Goal: Task Accomplishment & Management: Manage account settings

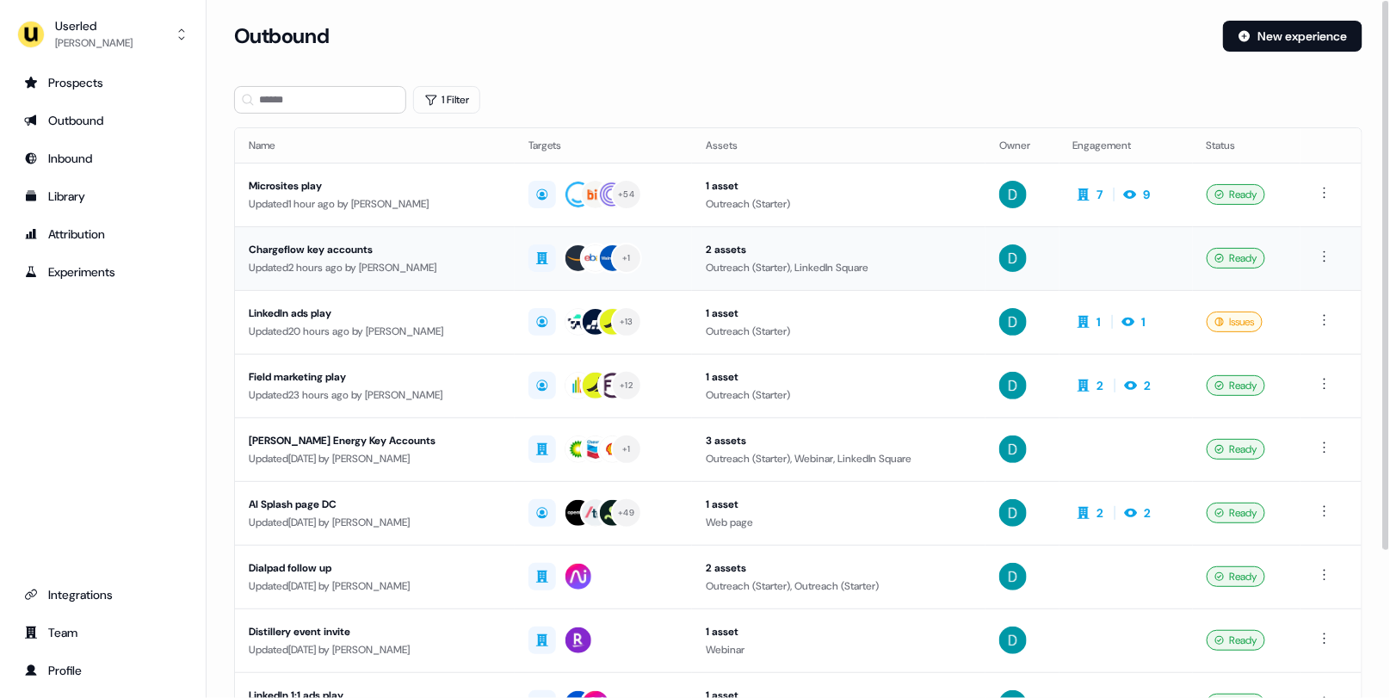
click at [438, 261] on div "Updated 2 hours ago by David Cruickshank" at bounding box center [375, 267] width 252 height 17
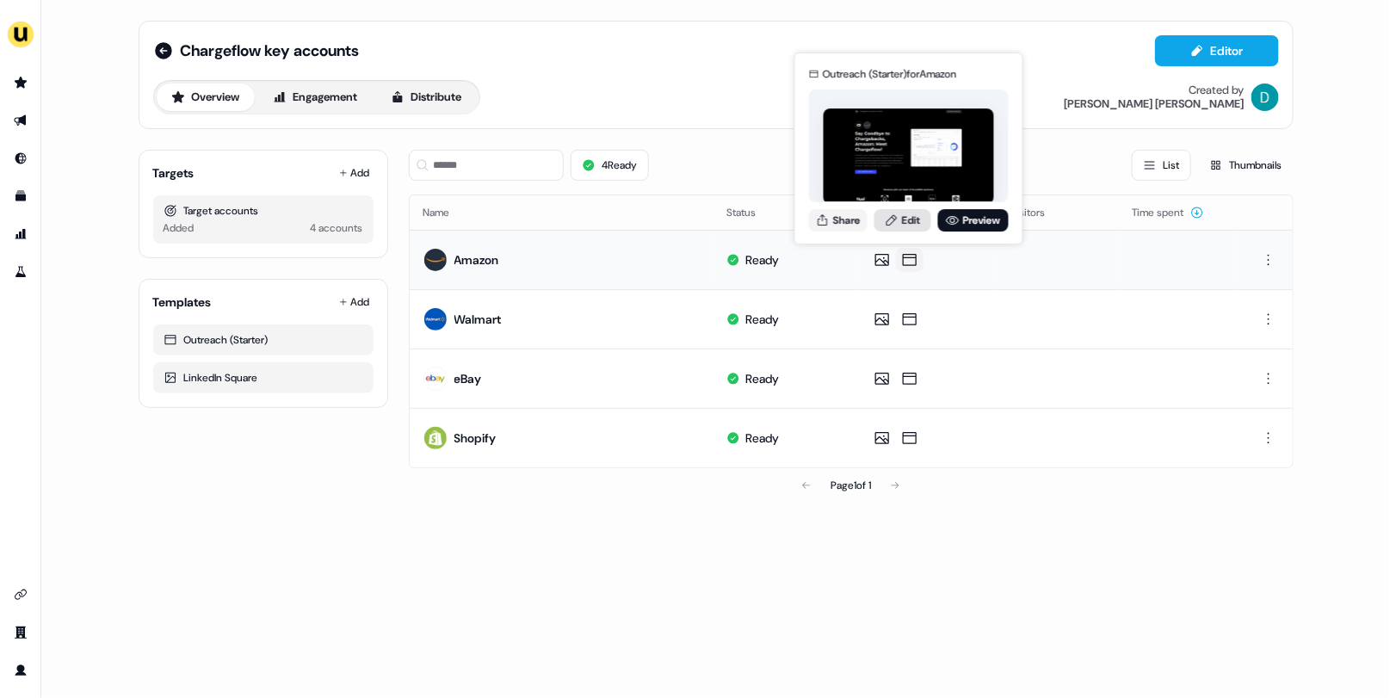
click at [905, 212] on link "Edit" at bounding box center [902, 220] width 57 height 22
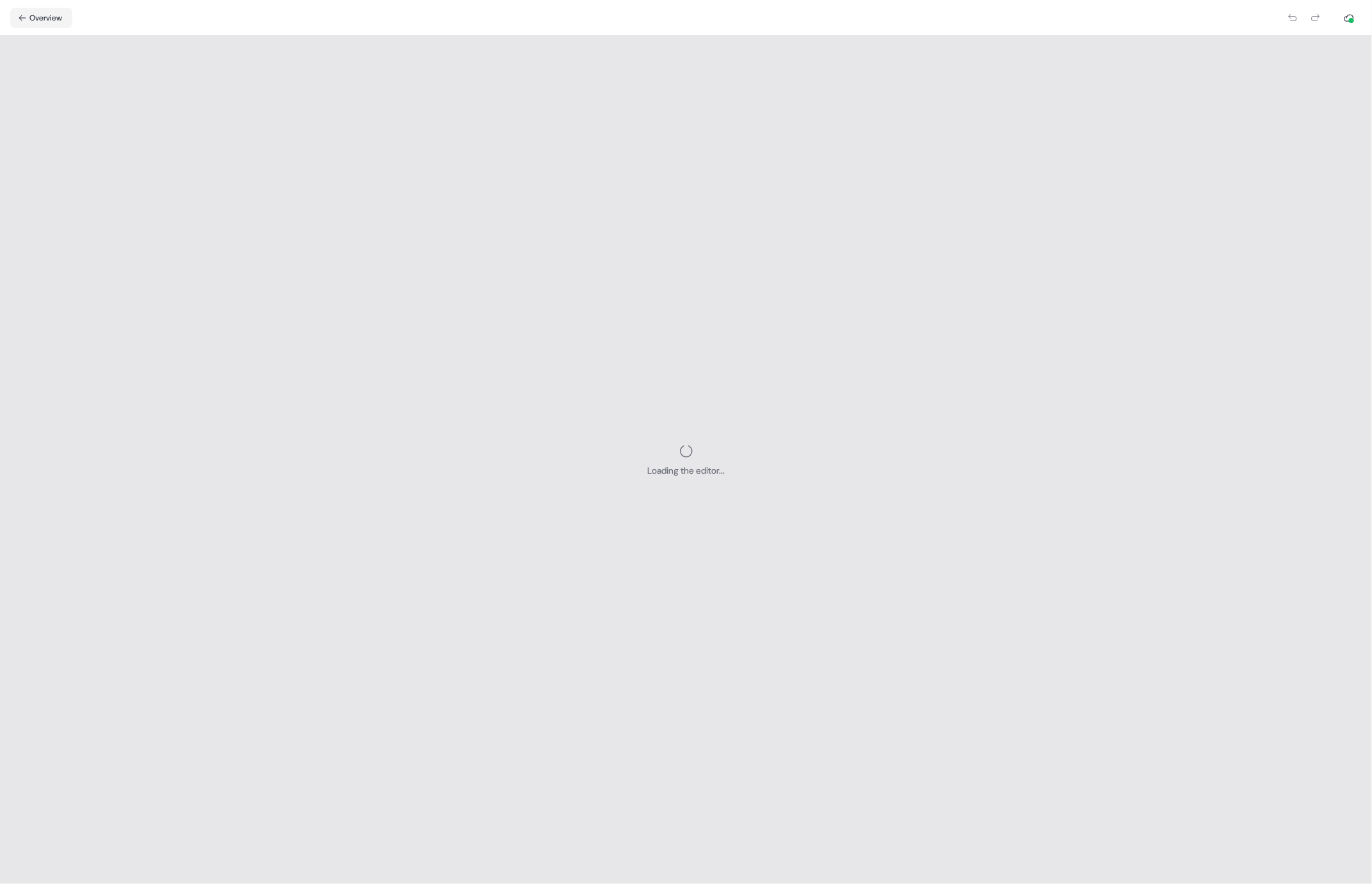
click at [1022, 518] on div "Loading the editor..." at bounding box center [686, 459] width 1372 height 848
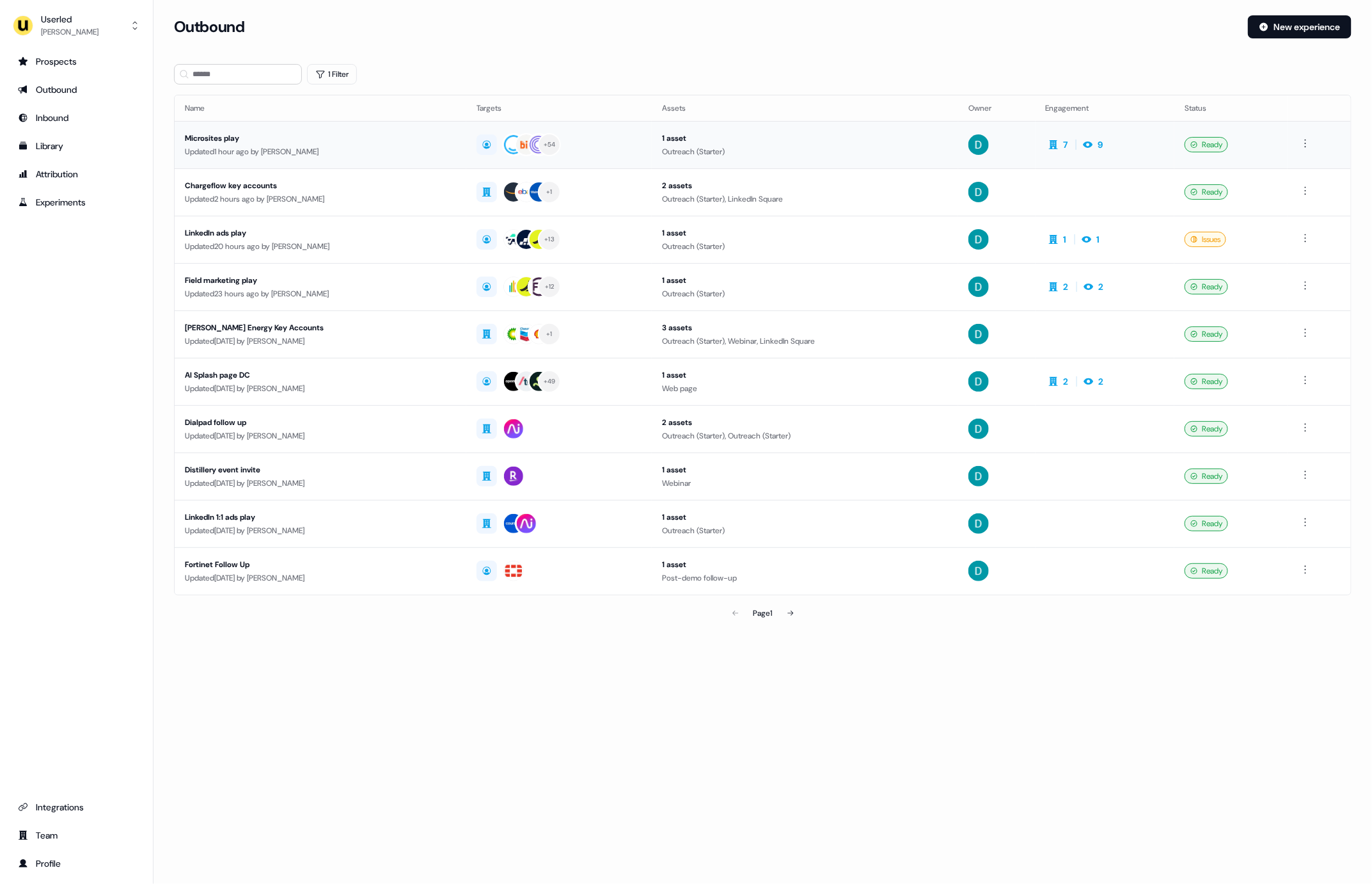
click at [301, 146] on div "Updated 1 hour ago by [PERSON_NAME]" at bounding box center [320, 151] width 271 height 13
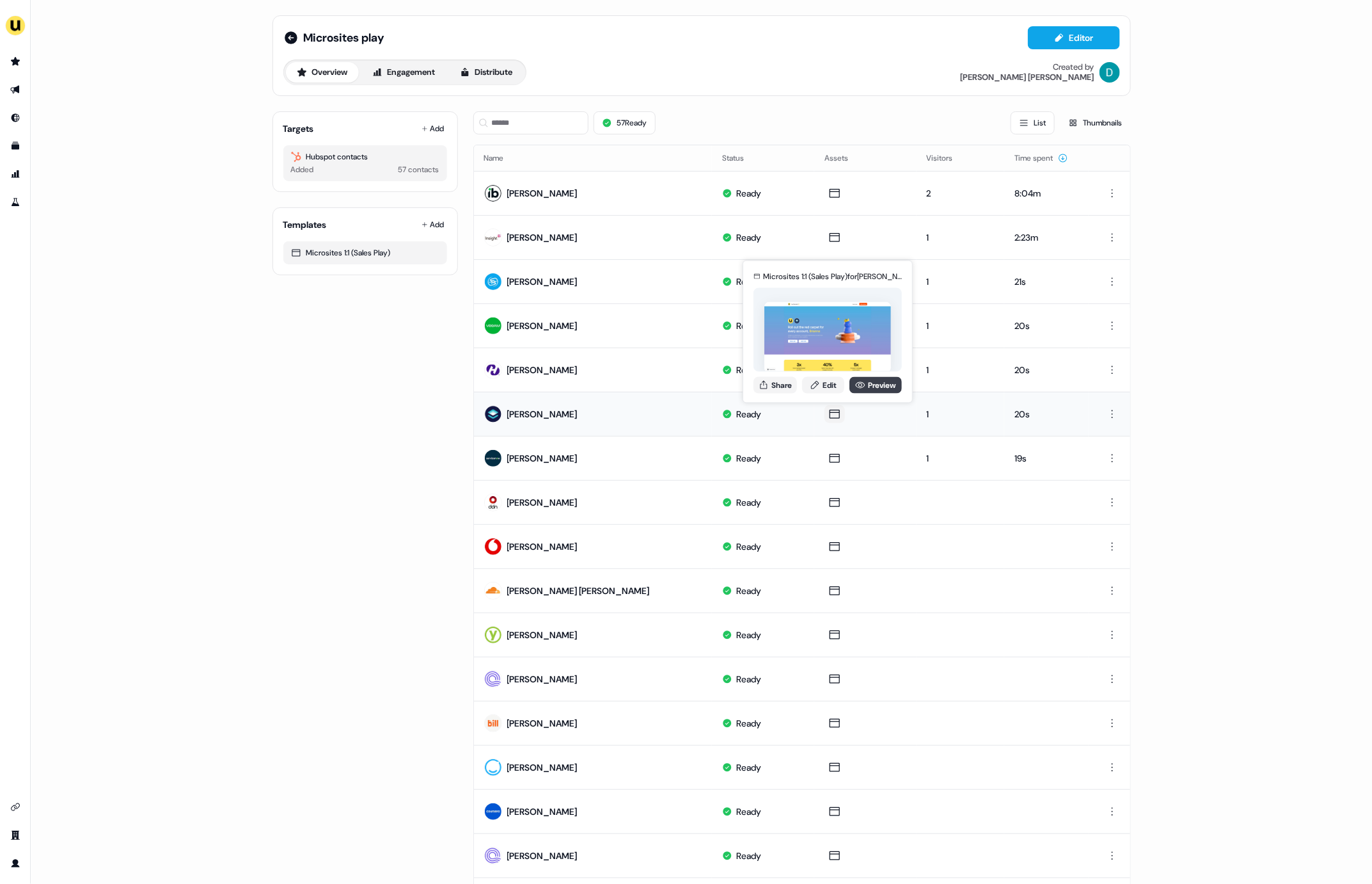
click at [879, 380] on link "Preview" at bounding box center [876, 384] width 53 height 16
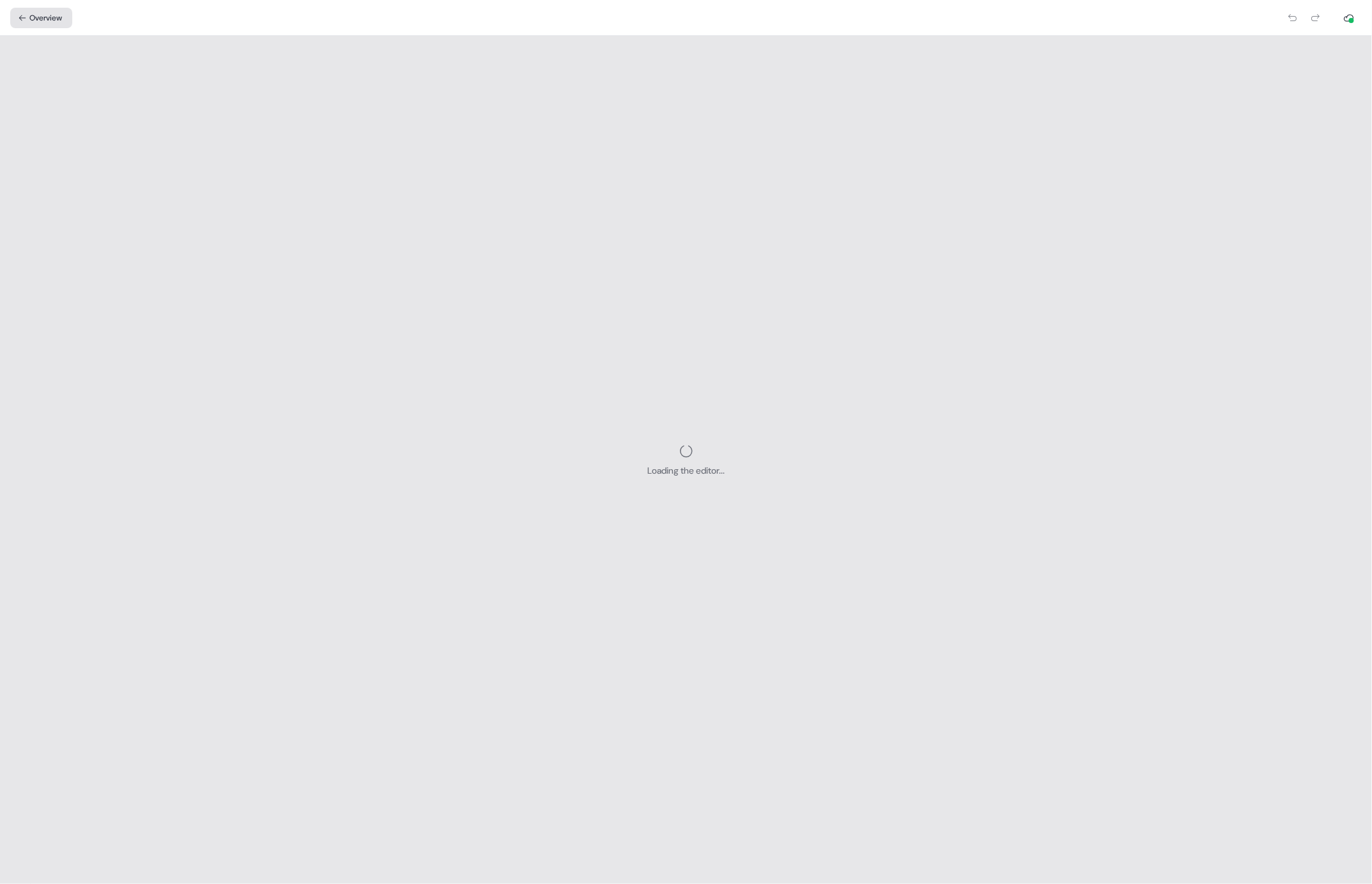
click at [42, 13] on button "Overview" at bounding box center [41, 18] width 62 height 21
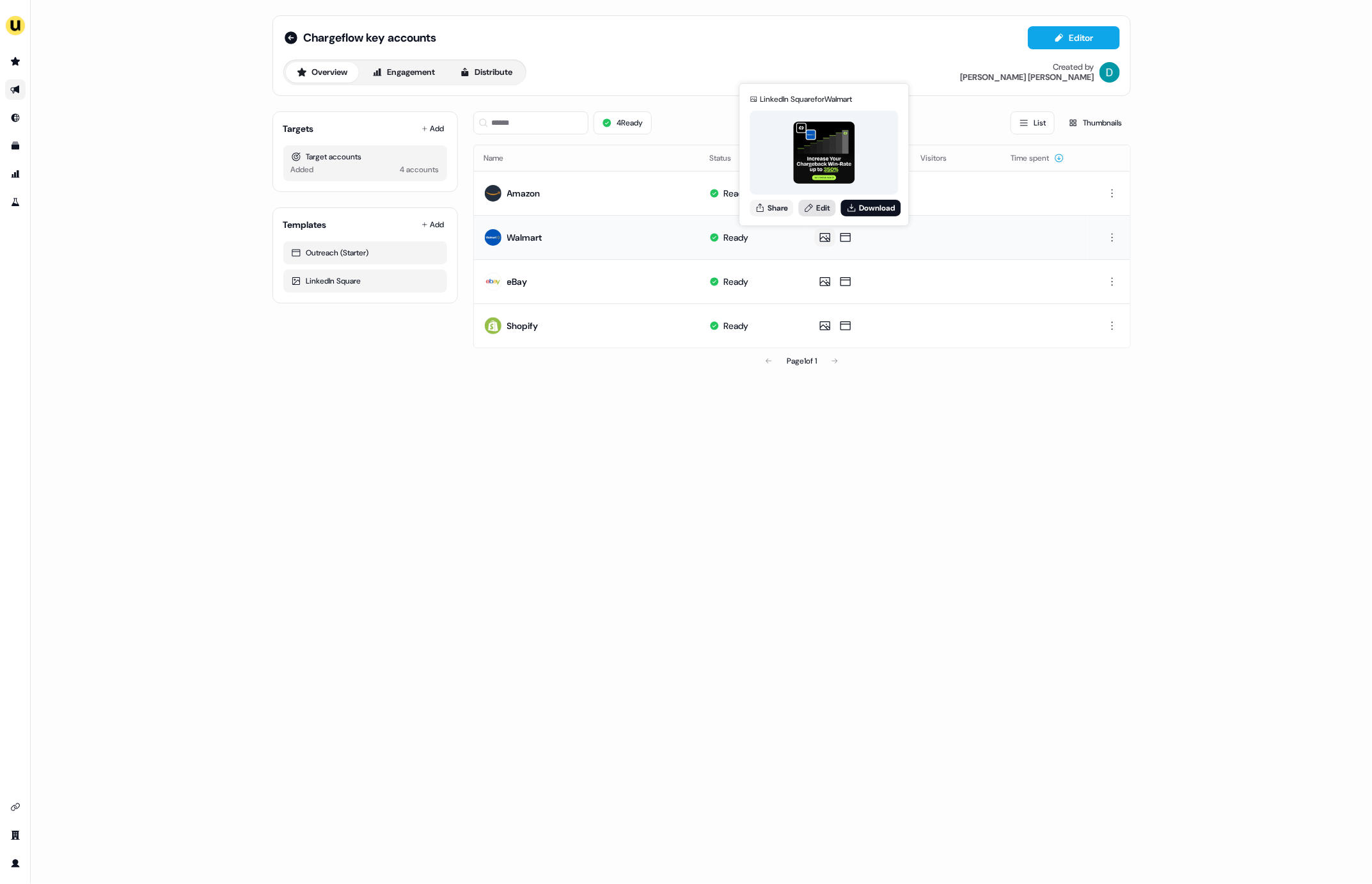
click at [826, 213] on link "Edit" at bounding box center [818, 208] width 37 height 16
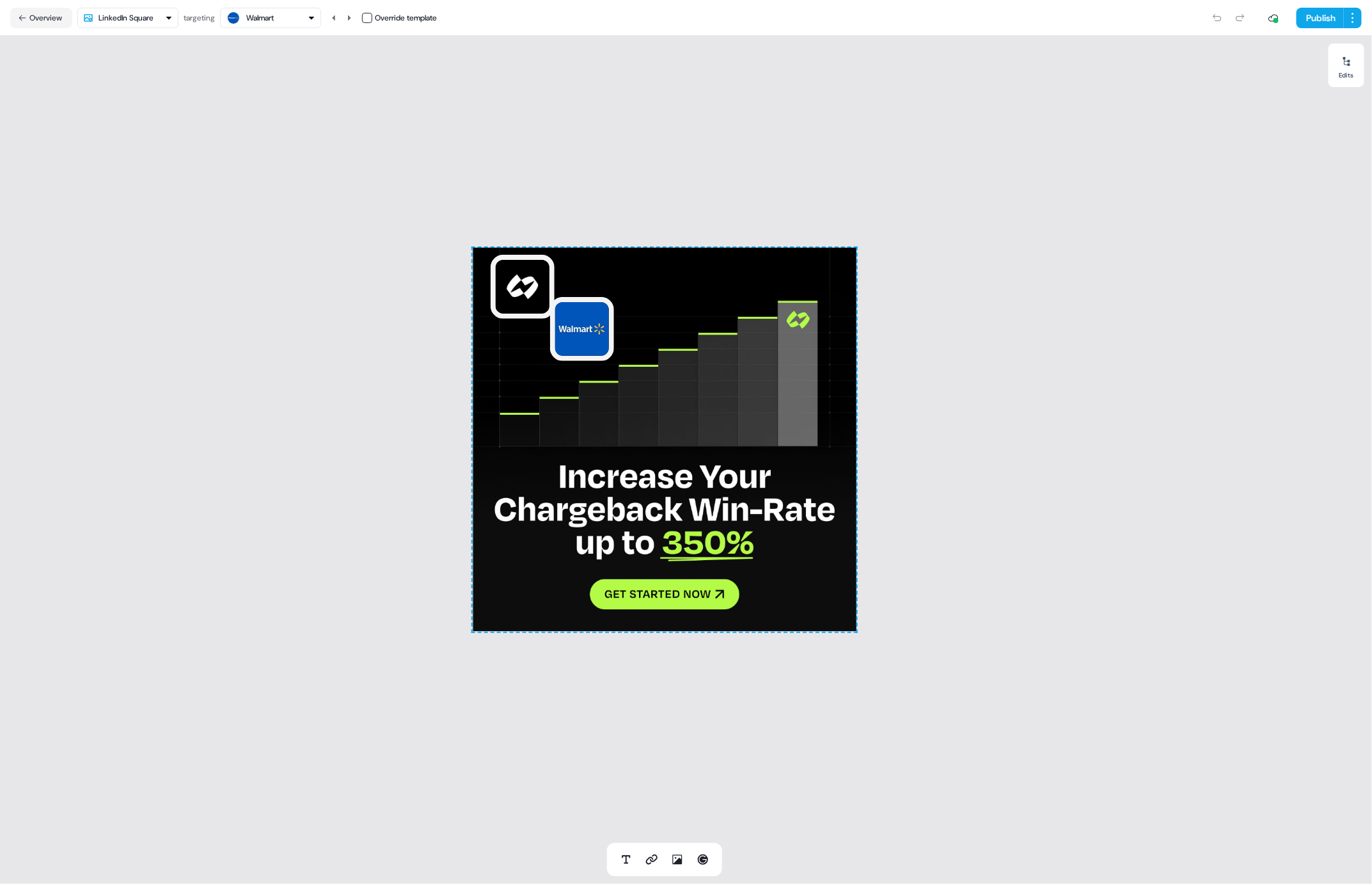
click at [150, 13] on html "For the best experience switch devices to a bigger screen. Go to Userled.io Cha…" at bounding box center [686, 442] width 1372 height 884
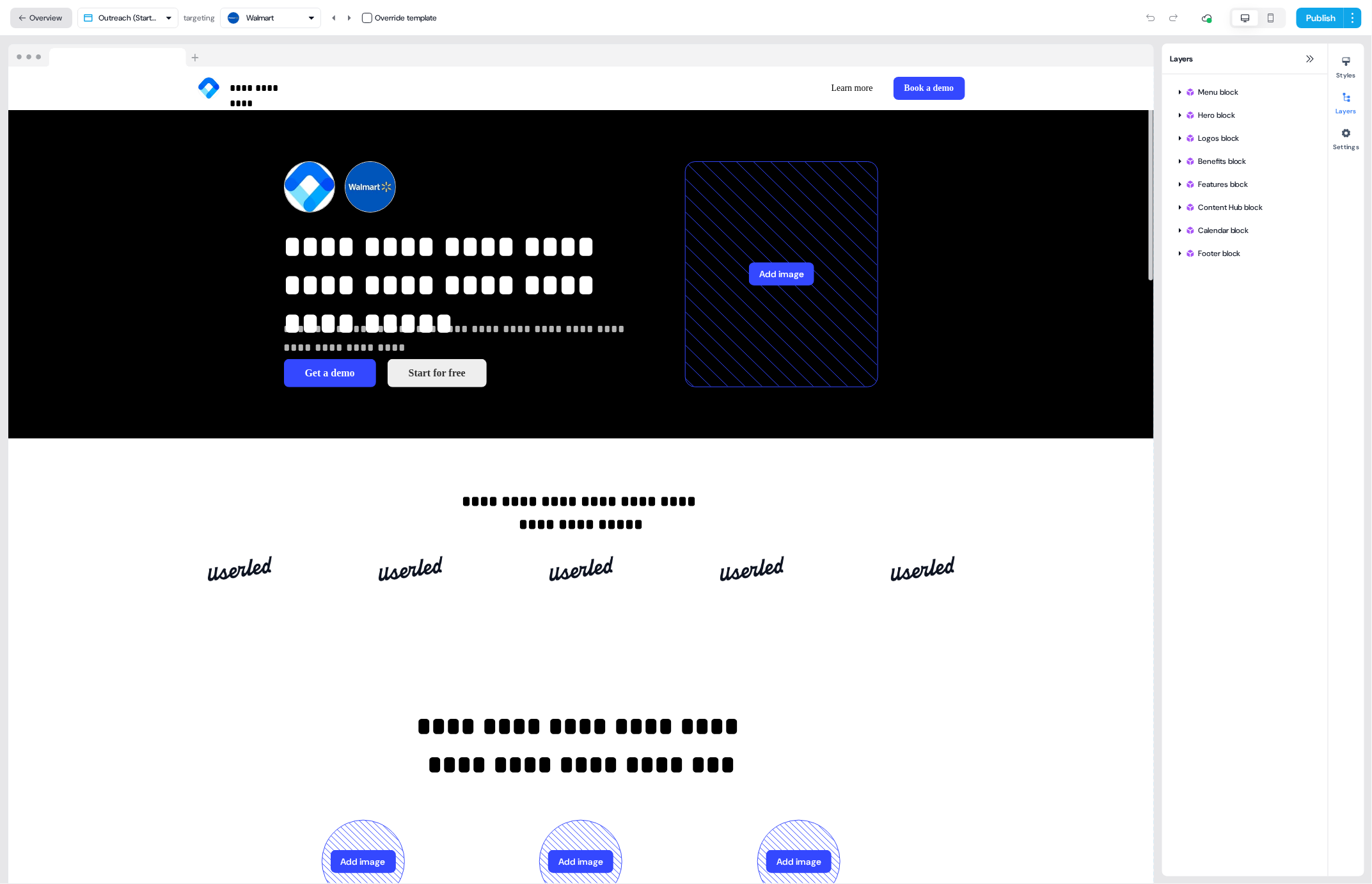
click at [28, 19] on button "Overview" at bounding box center [41, 18] width 62 height 21
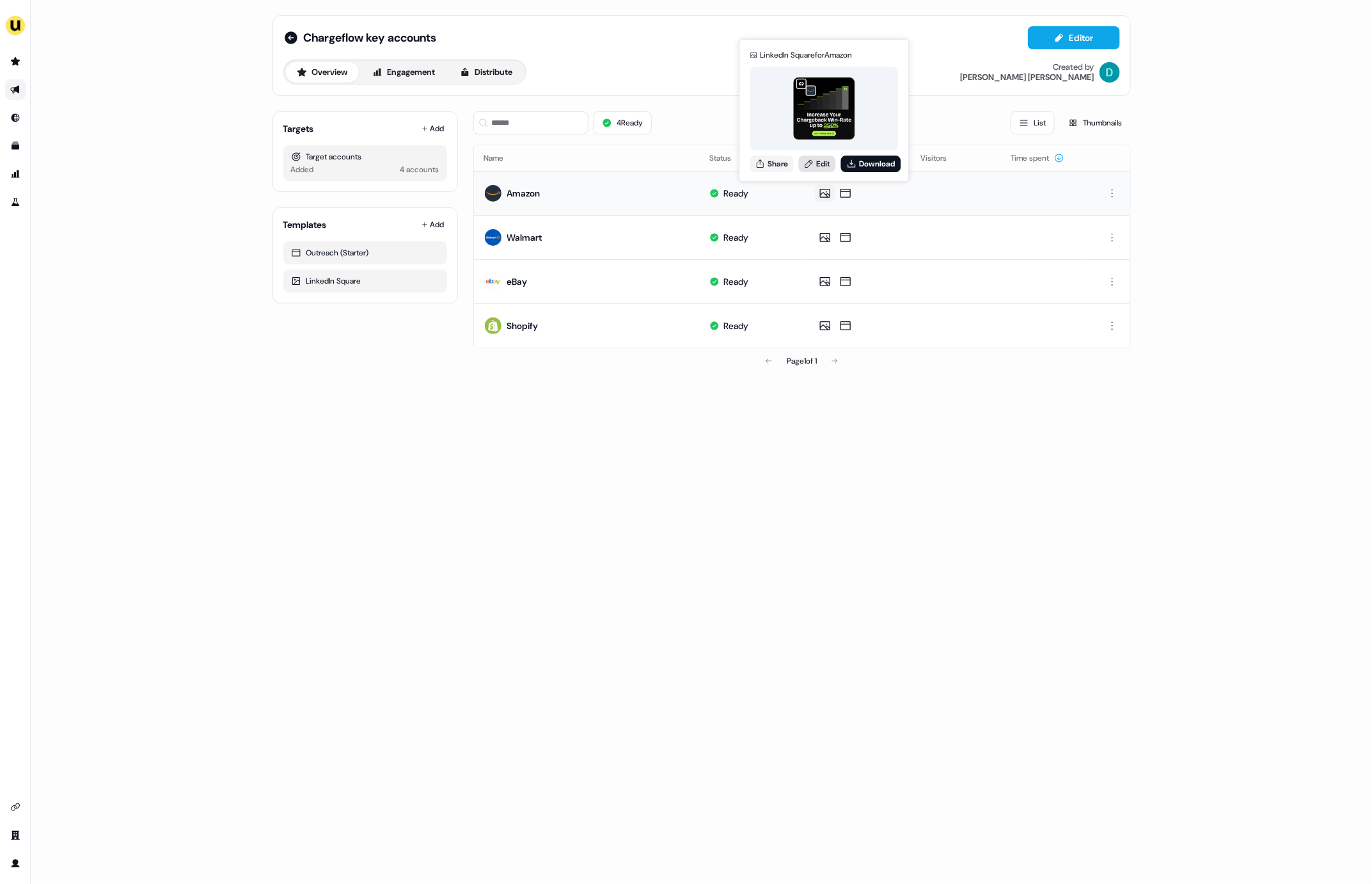
click at [818, 167] on link "Edit" at bounding box center [818, 164] width 37 height 16
